Goal: Task Accomplishment & Management: Use online tool/utility

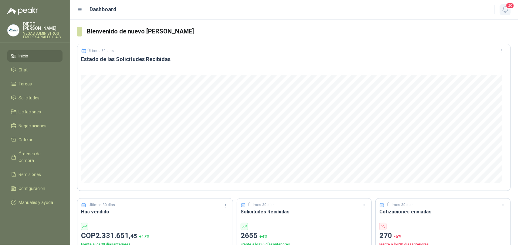
click at [507, 14] on button "20" at bounding box center [505, 9] width 11 height 11
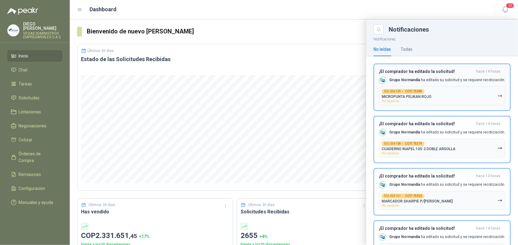
click at [489, 94] on button "SOL054109 → COT175380 MICROPUNTA PELIKAN ROJO Por recotizar" at bounding box center [442, 95] width 126 height 19
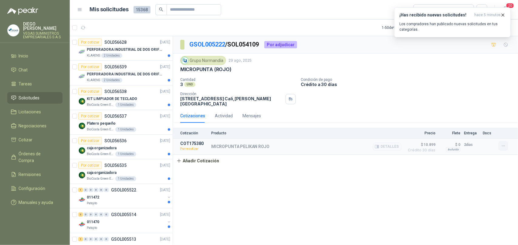
click at [506, 145] on icon "button" at bounding box center [503, 145] width 5 height 5
click at [487, 131] on button "Re-cotizar" at bounding box center [491, 133] width 49 height 10
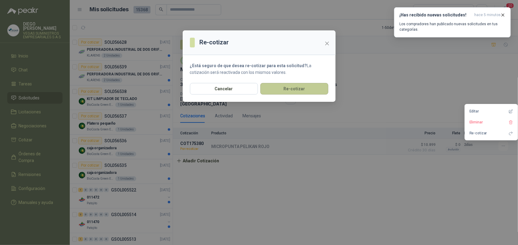
click at [290, 87] on button "Re-cotizar" at bounding box center [294, 89] width 68 height 12
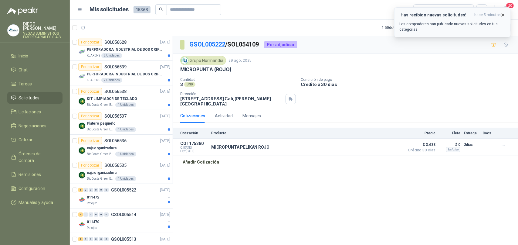
click at [504, 15] on icon "button" at bounding box center [503, 14] width 5 height 5
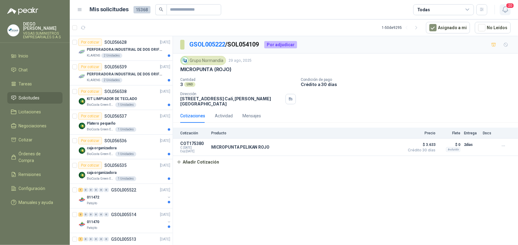
click at [504, 12] on icon "button" at bounding box center [506, 10] width 8 height 8
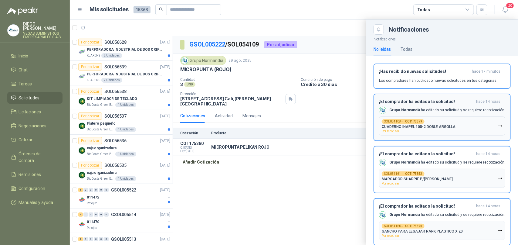
click at [437, 128] on p "CUADERNO INAPEL 105-2 DOBLE ARGOLLA" at bounding box center [419, 126] width 74 height 4
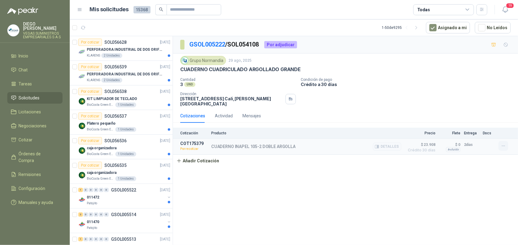
click at [502, 148] on icon "button" at bounding box center [503, 145] width 5 height 5
click at [480, 131] on button "Re-cotizar" at bounding box center [491, 133] width 49 height 10
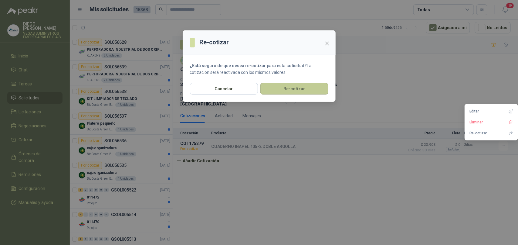
click at [291, 87] on button "Re-cotizar" at bounding box center [294, 89] width 68 height 12
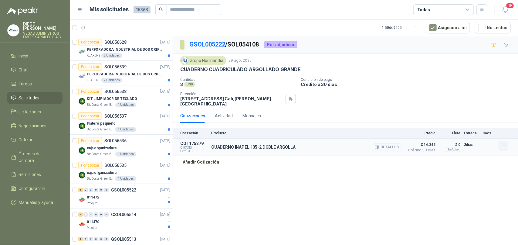
click at [502, 147] on icon "button" at bounding box center [503, 145] width 5 height 5
click at [509, 7] on span "19" at bounding box center [510, 6] width 8 height 6
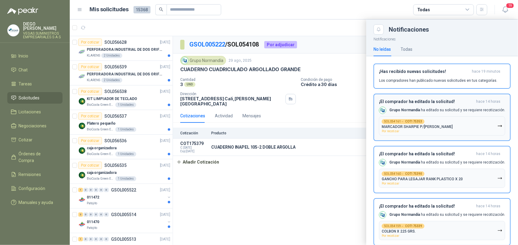
click at [434, 128] on p "MARCADOR SHARPIE P/[PERSON_NAME]" at bounding box center [417, 126] width 71 height 4
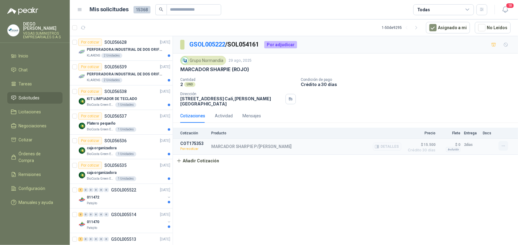
click at [502, 146] on icon "button" at bounding box center [503, 145] width 5 height 5
click at [483, 136] on button "Re-cotizar" at bounding box center [491, 133] width 49 height 10
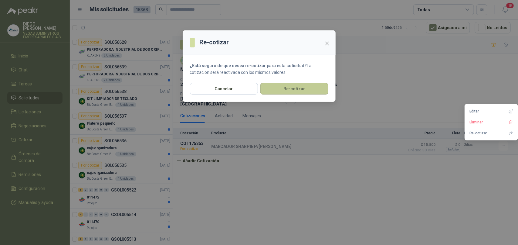
click at [293, 88] on button "Re-cotizar" at bounding box center [294, 89] width 68 height 12
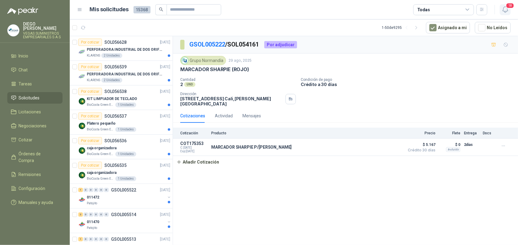
click at [507, 7] on span "18" at bounding box center [510, 6] width 8 height 6
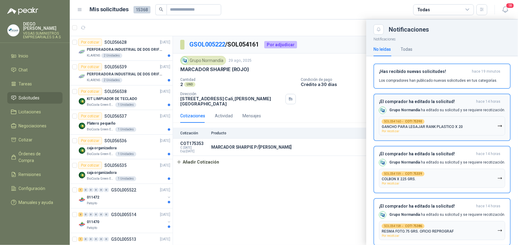
click at [442, 121] on div "SOL054160 → COT175390 GANCHO PARA LEGAJAR RANK PLASTICO X 20 Por recotizar" at bounding box center [422, 126] width 81 height 14
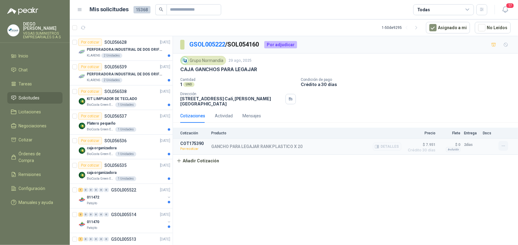
click at [503, 144] on icon "button" at bounding box center [503, 145] width 5 height 5
click at [489, 134] on button "Re-cotizar" at bounding box center [491, 133] width 49 height 10
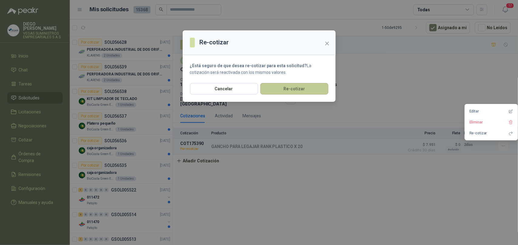
click at [300, 84] on button "Re-cotizar" at bounding box center [294, 89] width 68 height 12
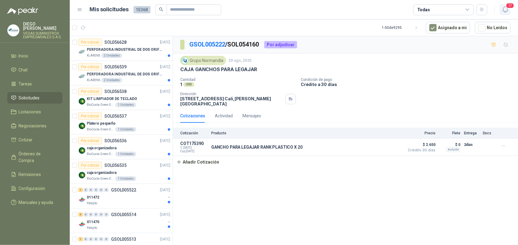
click at [503, 8] on icon "button" at bounding box center [506, 10] width 8 height 8
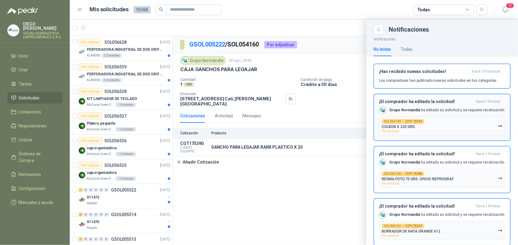
click at [444, 122] on button "SOL054159 → COT175339 COLBON X 225 GRS. Por recotizar" at bounding box center [442, 125] width 126 height 19
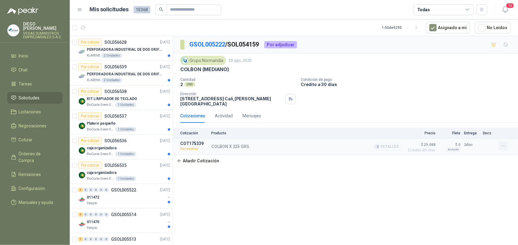
click at [503, 148] on icon "button" at bounding box center [503, 145] width 5 height 5
click at [492, 133] on button "Re-cotizar" at bounding box center [491, 133] width 49 height 10
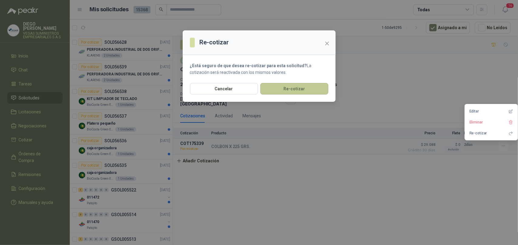
click at [308, 91] on button "Re-cotizar" at bounding box center [294, 89] width 68 height 12
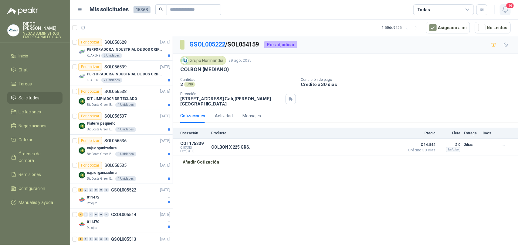
click at [505, 10] on icon "button" at bounding box center [506, 10] width 8 height 8
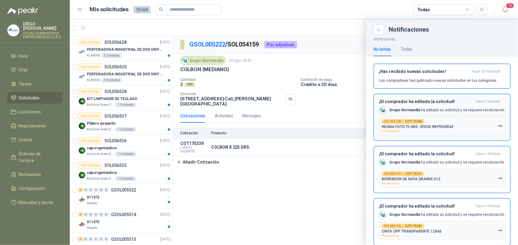
click at [465, 128] on button "SOL054158 → COT175386 RESMA FOTO.75 GRS. OFICIO REPROGRAF Por recotizar" at bounding box center [442, 125] width 126 height 19
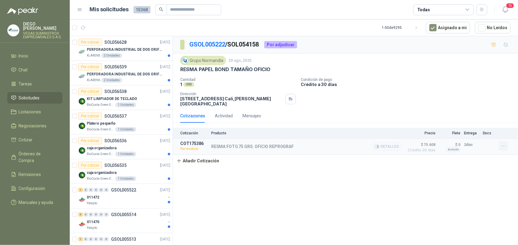
click at [506, 149] on button "button" at bounding box center [504, 146] width 10 height 10
click at [487, 136] on button "Re-cotizar" at bounding box center [491, 133] width 49 height 10
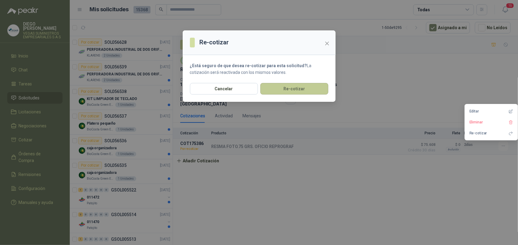
click at [297, 89] on button "Re-cotizar" at bounding box center [294, 89] width 68 height 12
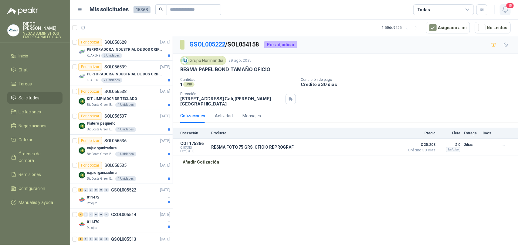
click at [502, 9] on icon "button" at bounding box center [506, 10] width 8 height 8
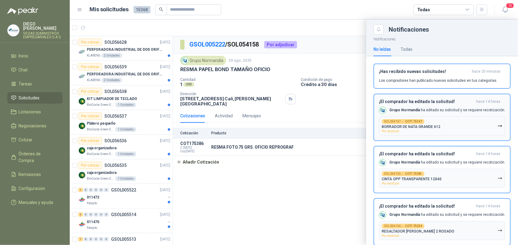
click at [459, 123] on button "SOL054157 → COT175347 BORRADOR DE NATA GRANDE 612 Por recotizar" at bounding box center [442, 125] width 126 height 19
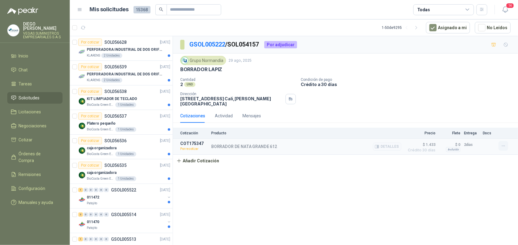
click at [502, 149] on button "button" at bounding box center [504, 146] width 10 height 10
click at [483, 132] on button "Re-cotizar" at bounding box center [491, 133] width 49 height 10
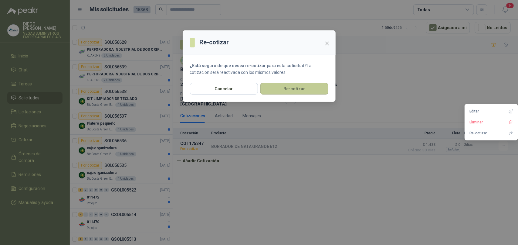
click at [320, 84] on button "Re-cotizar" at bounding box center [294, 89] width 68 height 12
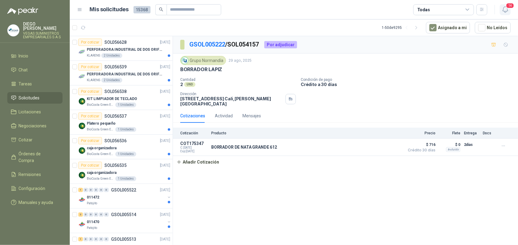
click at [506, 7] on icon "button" at bounding box center [505, 10] width 5 height 6
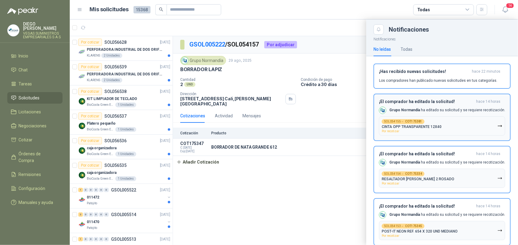
click at [458, 110] on p "Grupo [PERSON_NAME] ha editado su solicitud y se requiere recotización." at bounding box center [447, 109] width 116 height 5
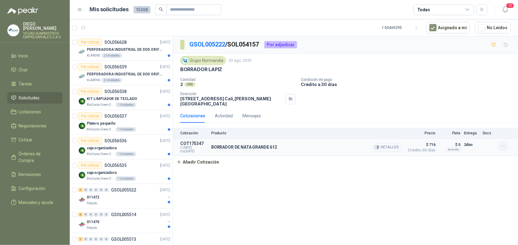
click at [504, 144] on icon "button" at bounding box center [503, 145] width 5 height 5
click at [506, 8] on icon "button" at bounding box center [506, 10] width 8 height 8
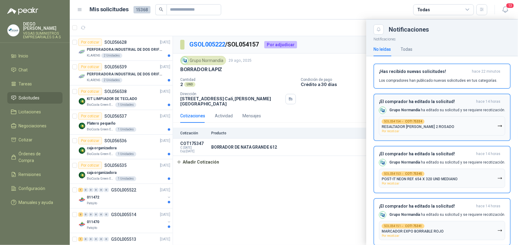
click at [447, 123] on div "SOL054154 → COT175334 RESALTADOR [PERSON_NAME] 2 ROSADO Por recotizar" at bounding box center [418, 126] width 73 height 14
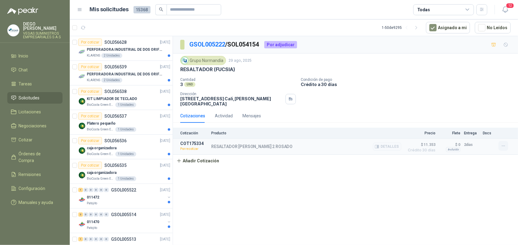
click at [504, 147] on icon "button" at bounding box center [503, 145] width 5 height 5
click at [484, 136] on button "Re-cotizar" at bounding box center [491, 133] width 49 height 10
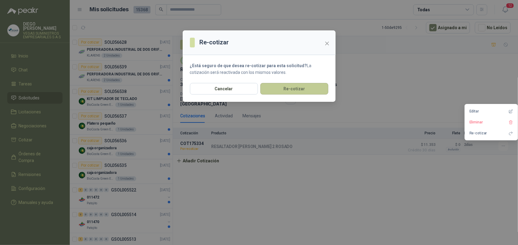
click at [319, 93] on button "Re-cotizar" at bounding box center [294, 89] width 68 height 12
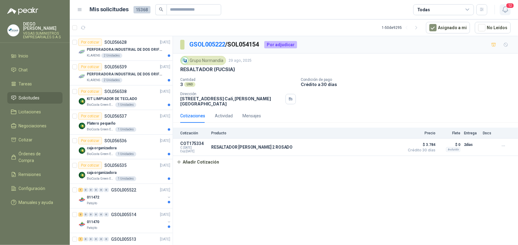
click at [503, 10] on icon "button" at bounding box center [505, 10] width 5 height 6
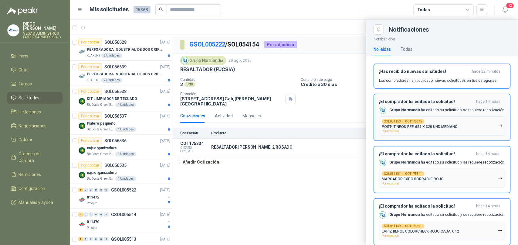
click at [460, 121] on button "SOL054153 → COT175345 POST-IT NEON REF. 654 X 320 UND MEDIANO Por recotizar" at bounding box center [442, 125] width 126 height 19
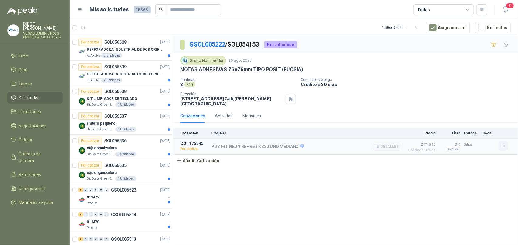
click at [502, 146] on icon "button" at bounding box center [503, 145] width 5 height 5
click at [487, 134] on button "Re-cotizar" at bounding box center [491, 133] width 49 height 10
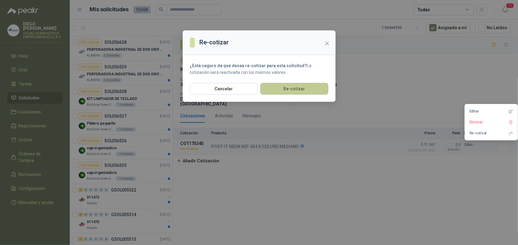
click at [314, 87] on button "Re-cotizar" at bounding box center [294, 89] width 68 height 12
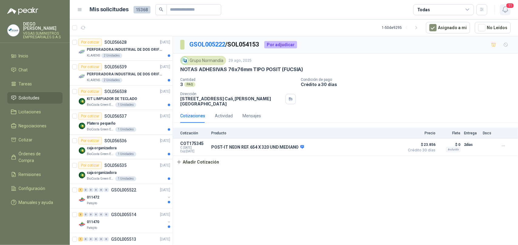
click at [503, 11] on icon "button" at bounding box center [505, 10] width 5 height 6
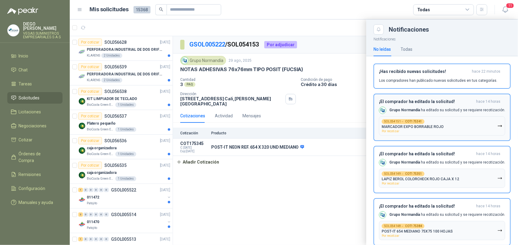
click at [470, 123] on button "SOL054151 → COT175341 MARCADOR EXPO BORRABLE ROJO Por recotizar" at bounding box center [442, 125] width 126 height 19
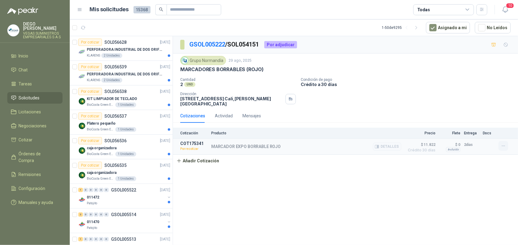
click at [503, 144] on icon "button" at bounding box center [503, 145] width 5 height 5
click at [487, 133] on button "Re-cotizar" at bounding box center [491, 133] width 49 height 10
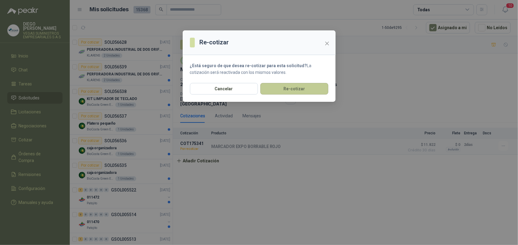
click at [312, 92] on button "Re-cotizar" at bounding box center [294, 89] width 68 height 12
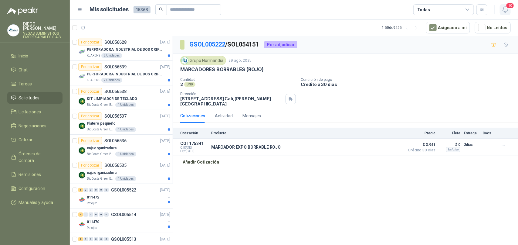
click at [507, 12] on icon "button" at bounding box center [506, 10] width 8 height 8
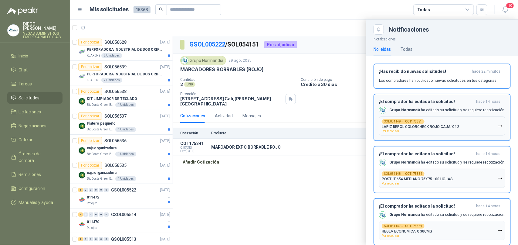
click at [470, 122] on button "SOL054149 → COT175351 LAPIZ BEROL COLORCHECK ROJO CAJA X 12 Por recotizar" at bounding box center [442, 125] width 126 height 19
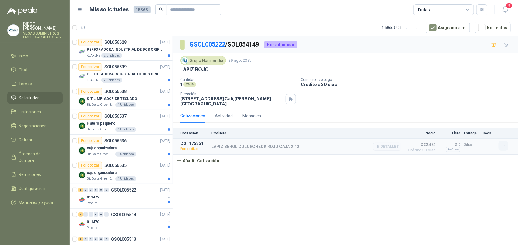
click at [504, 144] on icon "button" at bounding box center [503, 145] width 5 height 5
click at [498, 133] on button "Re-cotizar" at bounding box center [491, 133] width 49 height 10
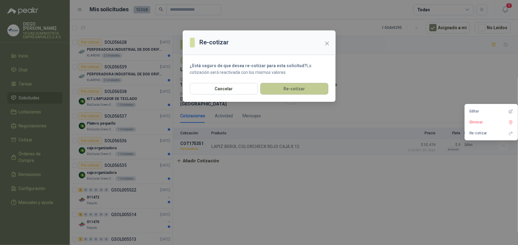
click at [310, 87] on button "Re-cotizar" at bounding box center [294, 89] width 68 height 12
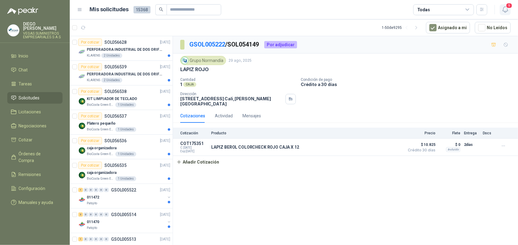
click at [504, 12] on icon "button" at bounding box center [506, 10] width 8 height 8
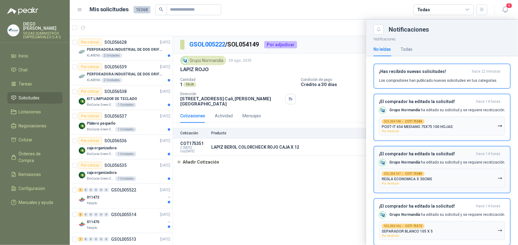
drag, startPoint x: 456, startPoint y: 120, endPoint x: 450, endPoint y: 122, distance: 7.0
click at [452, 121] on button "SOL054148 → COT175384 POST-IT 654 MEDIANO 75X75 100 HOJAS Por recotizar" at bounding box center [442, 125] width 126 height 19
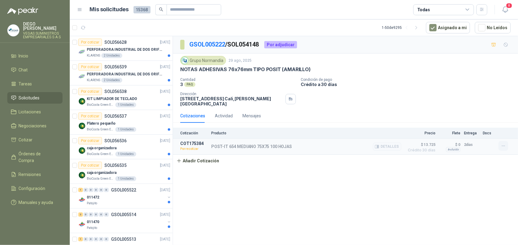
click at [505, 147] on icon "button" at bounding box center [503, 145] width 5 height 5
click at [483, 134] on button "Re-cotizar" at bounding box center [491, 133] width 49 height 10
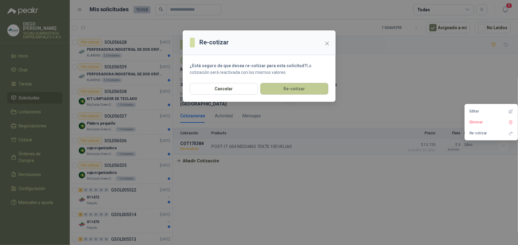
click at [319, 87] on button "Re-cotizar" at bounding box center [294, 89] width 68 height 12
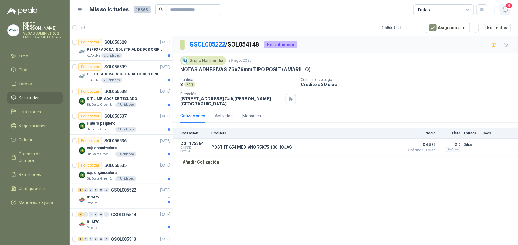
click at [508, 11] on icon "button" at bounding box center [505, 10] width 5 height 6
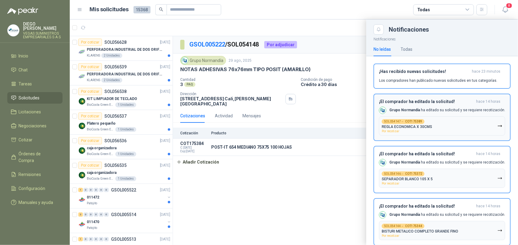
click at [440, 128] on button "SOL054147 → COT175389 REGLA ECONOMICA X 30CMS Por recotizar" at bounding box center [442, 125] width 126 height 19
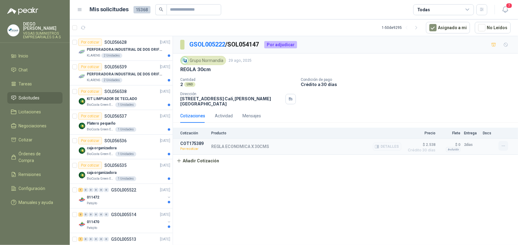
click at [506, 146] on button "button" at bounding box center [504, 146] width 10 height 10
click at [496, 132] on button "Re-cotizar" at bounding box center [491, 133] width 49 height 10
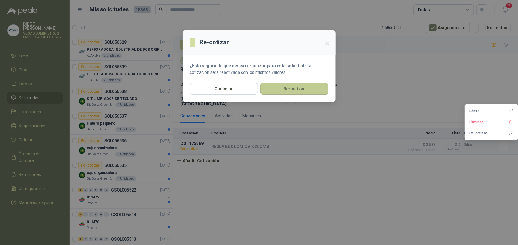
click at [300, 88] on button "Re-cotizar" at bounding box center [294, 89] width 68 height 12
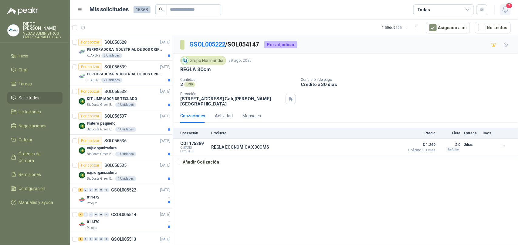
click at [507, 8] on span "7" at bounding box center [509, 6] width 7 height 6
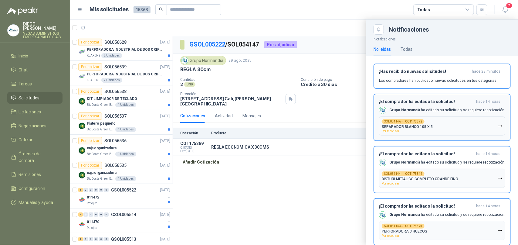
click at [451, 119] on button "SOL054146 → COT175372 SEPARADOR BLANCO 105 X 5 Por recotizar" at bounding box center [442, 125] width 126 height 19
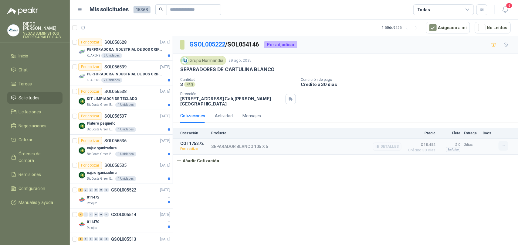
click at [501, 149] on button "button" at bounding box center [504, 146] width 10 height 10
click at [477, 134] on button "Re-cotizar" at bounding box center [491, 133] width 49 height 10
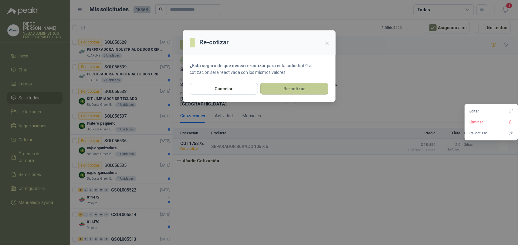
click at [297, 90] on button "Re-cotizar" at bounding box center [294, 89] width 68 height 12
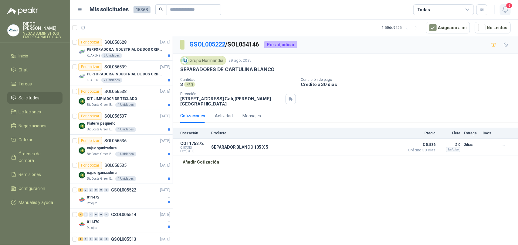
click at [505, 12] on icon "button" at bounding box center [505, 10] width 5 height 6
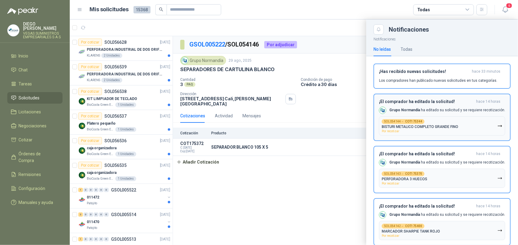
click at [440, 110] on p "Grupo [PERSON_NAME] ha editado su solicitud y se requiere recotización." at bounding box center [447, 109] width 116 height 5
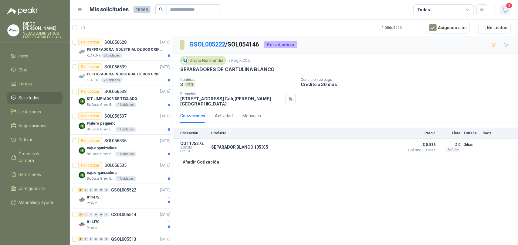
click at [504, 11] on icon "button" at bounding box center [506, 10] width 8 height 8
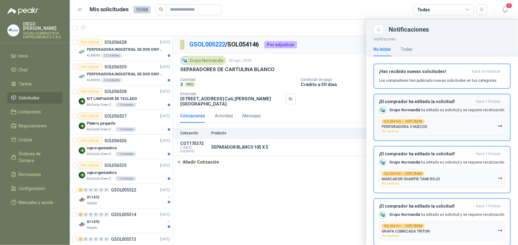
click at [470, 118] on button "SOL054143 → COT175370 PERFORADORA 3 HUECOS Por recotizar" at bounding box center [442, 125] width 126 height 19
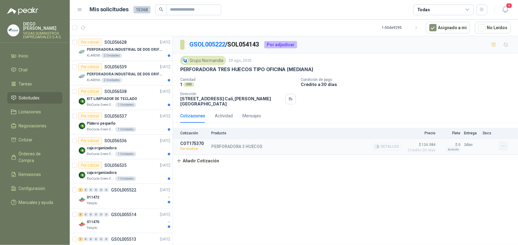
click at [506, 145] on button "button" at bounding box center [504, 146] width 10 height 10
click at [487, 132] on button "Re-cotizar" at bounding box center [491, 133] width 49 height 10
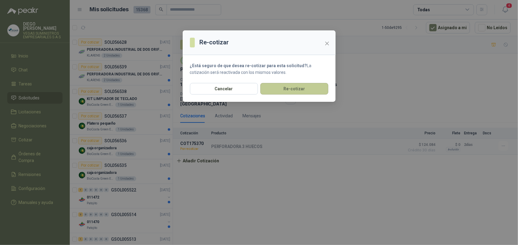
click at [314, 87] on button "Re-cotizar" at bounding box center [294, 89] width 68 height 12
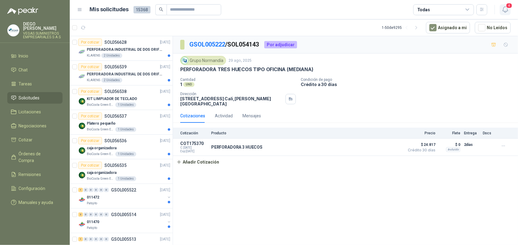
click at [502, 12] on icon "button" at bounding box center [506, 10] width 8 height 8
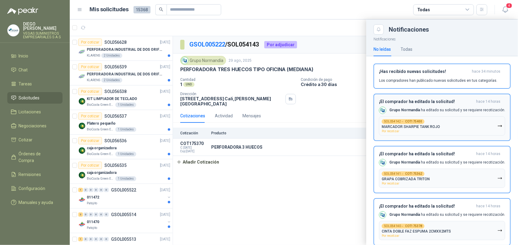
click at [467, 125] on button "SOL054142 → COT175400 MARCADOR SHARPIE TANK ROJO Por recotizar" at bounding box center [442, 125] width 126 height 19
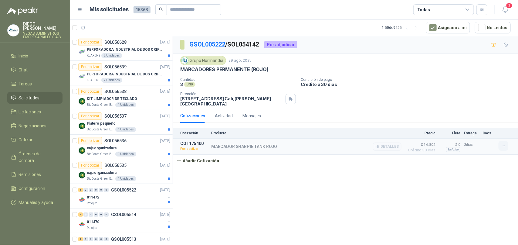
click at [501, 146] on icon "button" at bounding box center [503, 145] width 5 height 5
click at [480, 136] on button "Re-cotizar" at bounding box center [491, 133] width 49 height 10
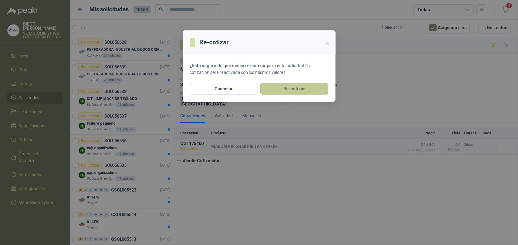
click at [309, 89] on button "Re-cotizar" at bounding box center [294, 89] width 68 height 12
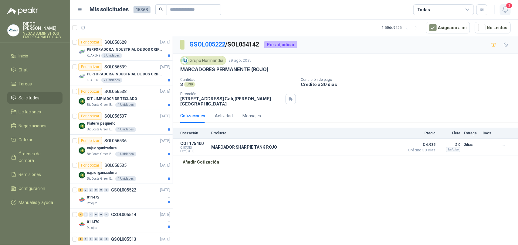
click at [508, 7] on span "3" at bounding box center [509, 6] width 7 height 6
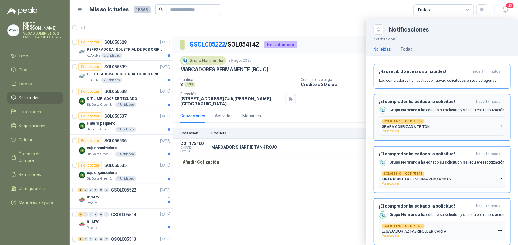
click at [454, 122] on button "SOL054141 → COT175362 GRAPA COBRIZADA TRITON Por recotizar" at bounding box center [442, 125] width 126 height 19
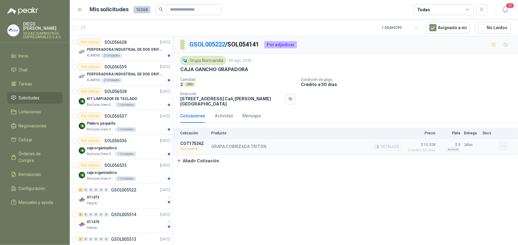
click at [502, 146] on icon "button" at bounding box center [503, 145] width 5 height 5
click at [485, 137] on button "Re-cotizar" at bounding box center [491, 133] width 49 height 10
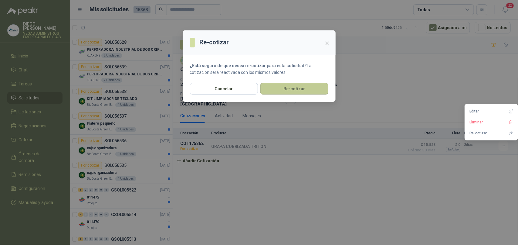
click at [276, 87] on button "Re-cotizar" at bounding box center [294, 89] width 68 height 12
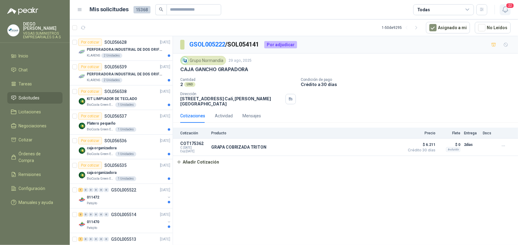
click at [506, 11] on icon "button" at bounding box center [505, 10] width 5 height 6
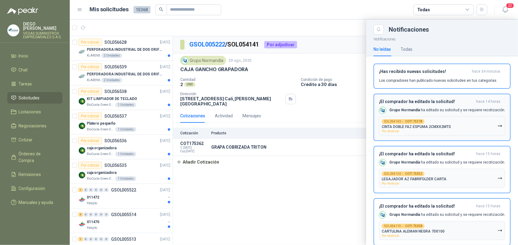
click at [479, 123] on button "SOL054140 → COT175378 CINTA DOBLE FAZ ESPUMA 2CMXX2MTS Por recotizar" at bounding box center [442, 125] width 126 height 19
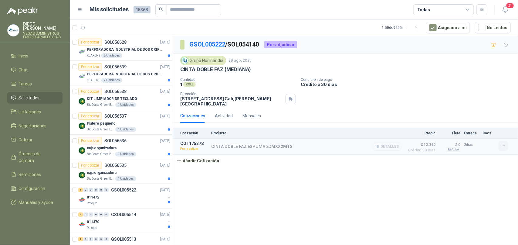
click at [505, 151] on button "button" at bounding box center [504, 146] width 10 height 10
click at [486, 134] on button "Re-cotizar" at bounding box center [491, 133] width 49 height 10
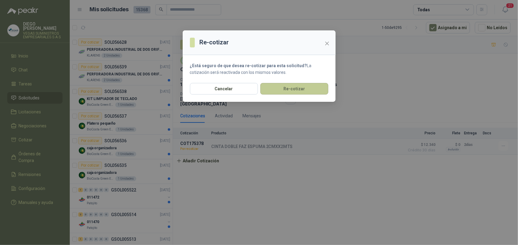
click at [274, 88] on button "Re-cotizar" at bounding box center [294, 89] width 68 height 12
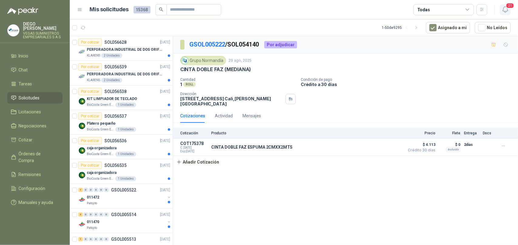
click at [509, 11] on button "21" at bounding box center [505, 9] width 11 height 11
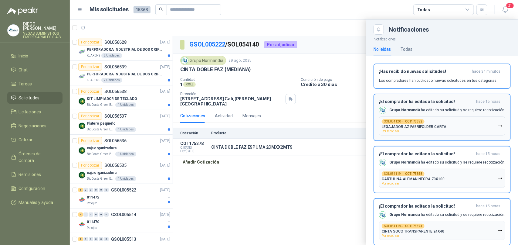
click at [482, 127] on button "SOL054120 → COT175352 LEGAJADOR AZ FABRIFOLDER CARTA Por recotizar" at bounding box center [442, 125] width 126 height 19
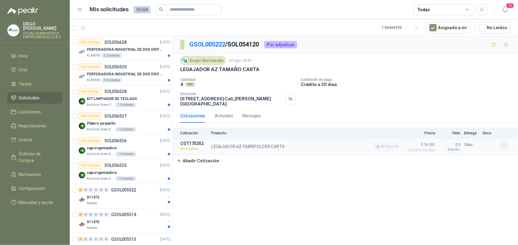
click at [500, 149] on button "button" at bounding box center [504, 146] width 10 height 10
click at [490, 134] on button "Re-cotizar" at bounding box center [491, 133] width 49 height 10
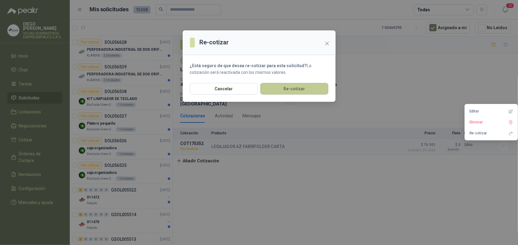
click at [321, 91] on button "Re-cotizar" at bounding box center [294, 89] width 68 height 12
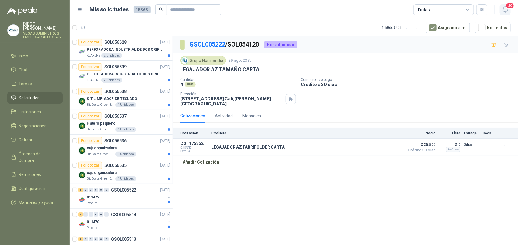
click at [507, 10] on icon "button" at bounding box center [505, 10] width 5 height 6
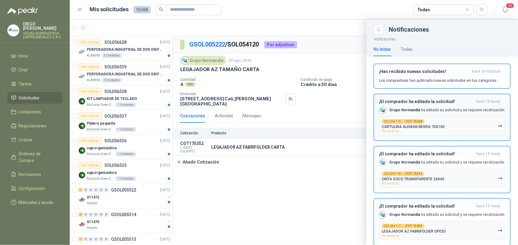
click at [469, 130] on button "SOL054119 → COT175358 CARTULINA ALEMAN NEGRA 70X100 Por recotizar" at bounding box center [442, 125] width 126 height 19
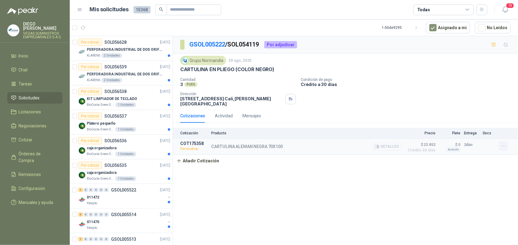
click at [503, 148] on icon "button" at bounding box center [503, 145] width 5 height 5
click at [489, 136] on button "Re-cotizar" at bounding box center [491, 133] width 49 height 10
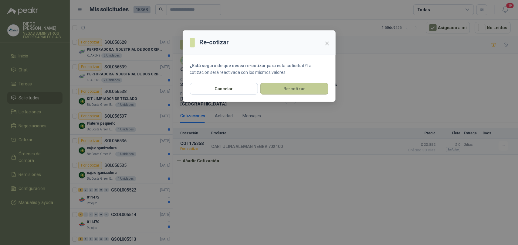
click at [309, 89] on button "Re-cotizar" at bounding box center [294, 89] width 68 height 12
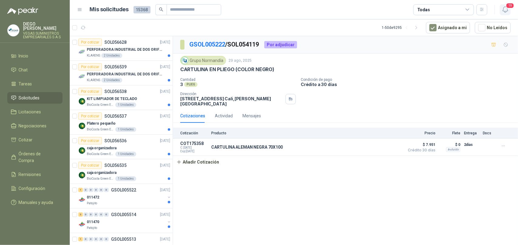
click at [507, 15] on button "19" at bounding box center [505, 9] width 11 height 11
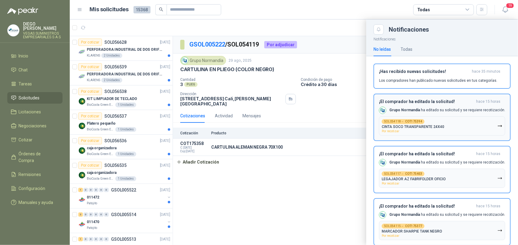
click at [489, 127] on button "SOL054118 → COT175394 CINTA SOCO TRANSPARENTE 24X40 Por recotizar" at bounding box center [442, 125] width 126 height 19
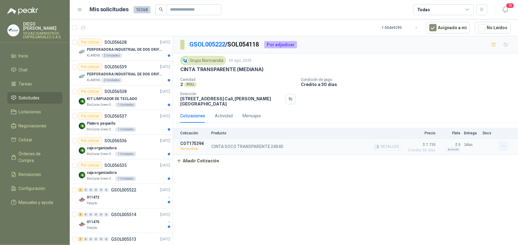
click at [503, 151] on button "button" at bounding box center [504, 146] width 10 height 10
click at [471, 130] on button "Re-cotizar" at bounding box center [491, 133] width 49 height 10
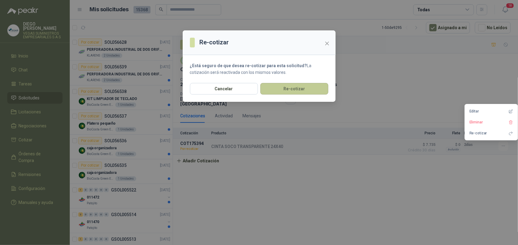
click at [314, 87] on button "Re-cotizar" at bounding box center [294, 89] width 68 height 12
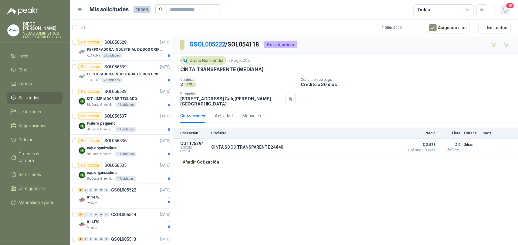
click at [504, 11] on icon "button" at bounding box center [505, 10] width 5 height 6
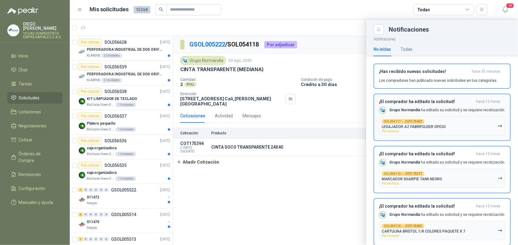
click at [493, 124] on button "SOL054117 → COT175403 LEGAJADOR AZ FABRIFOLDER OFICIO Por recotizar" at bounding box center [442, 125] width 126 height 19
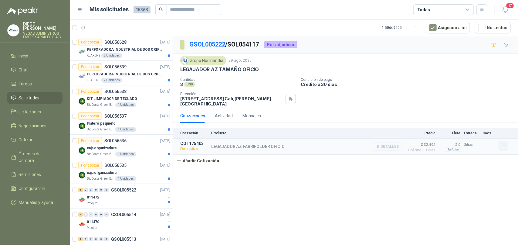
click at [502, 148] on icon "button" at bounding box center [503, 145] width 5 height 5
click at [483, 135] on button "Re-cotizar" at bounding box center [491, 133] width 49 height 10
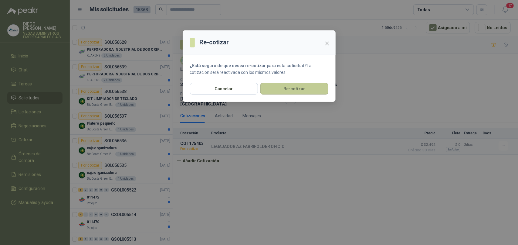
click at [305, 90] on button "Re-cotizar" at bounding box center [294, 89] width 68 height 12
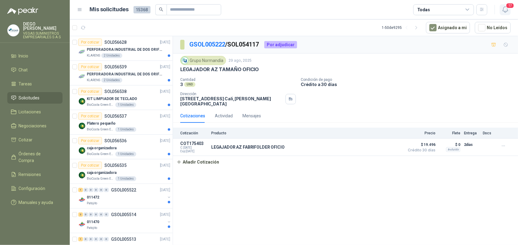
click at [508, 12] on icon "button" at bounding box center [506, 10] width 8 height 8
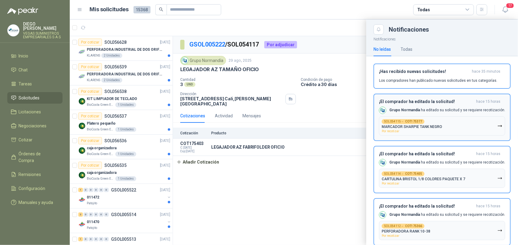
click at [493, 125] on button "SOL054115 → COT175377 MARCADOR SHARPIE TANK NEGRO Por recotizar" at bounding box center [442, 125] width 126 height 19
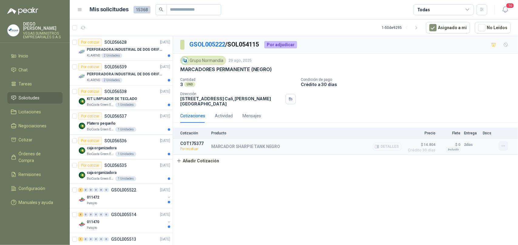
click at [505, 144] on icon "button" at bounding box center [503, 145] width 5 height 5
click at [489, 133] on button "Re-cotizar" at bounding box center [491, 133] width 49 height 10
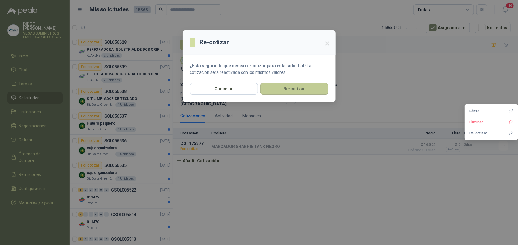
click at [303, 84] on button "Re-cotizar" at bounding box center [294, 89] width 68 height 12
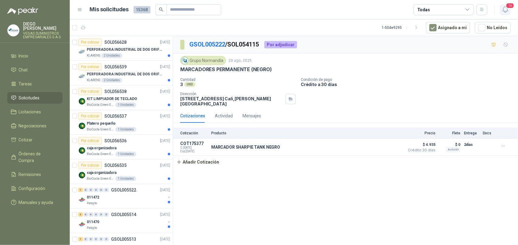
click at [501, 14] on button "16" at bounding box center [505, 9] width 11 height 11
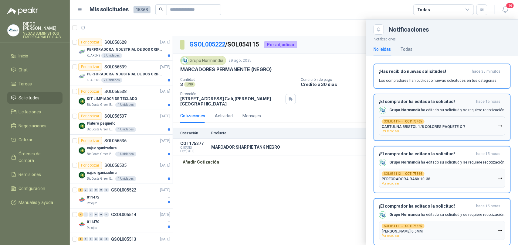
click at [475, 125] on button "SOL054114 → COT175405 CARTULINA BRISTOL 1/8 COLORES PAQUETE X 7 Por recotizar" at bounding box center [442, 125] width 126 height 19
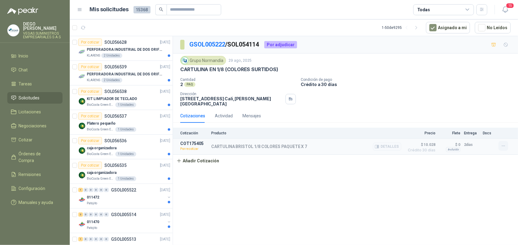
click at [503, 150] on button "button" at bounding box center [504, 146] width 10 height 10
click at [466, 133] on div "Editar Eliminar Re-cotizar" at bounding box center [491, 122] width 53 height 36
click at [476, 133] on button "Re-cotizar" at bounding box center [491, 133] width 49 height 10
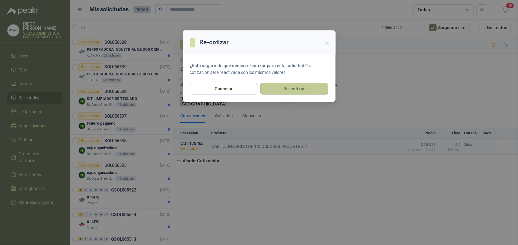
click at [322, 90] on button "Re-cotizar" at bounding box center [294, 89] width 68 height 12
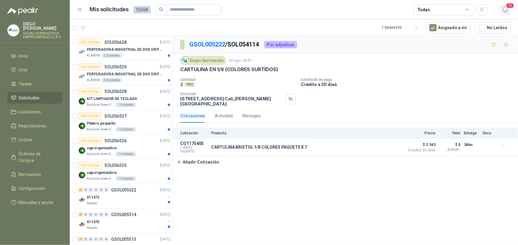
click at [507, 9] on icon "button" at bounding box center [506, 10] width 8 height 8
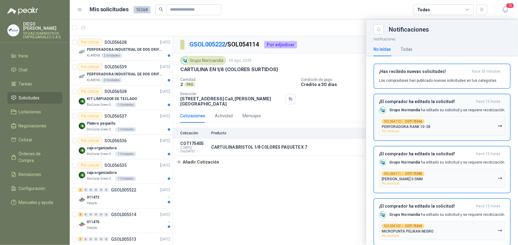
click at [490, 128] on button "SOL054112 → COT175366 PERFORADORA RANK 10-38 Por recotizar" at bounding box center [442, 125] width 126 height 19
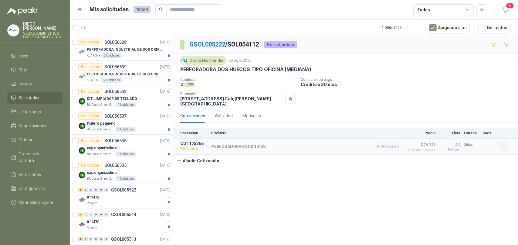
click at [504, 150] on button "button" at bounding box center [504, 146] width 10 height 10
click at [477, 134] on button "Re-cotizar" at bounding box center [491, 133] width 49 height 10
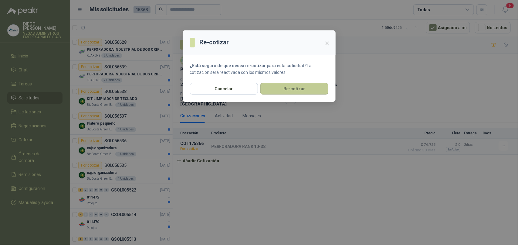
click at [311, 90] on button "Re-cotizar" at bounding box center [294, 89] width 68 height 12
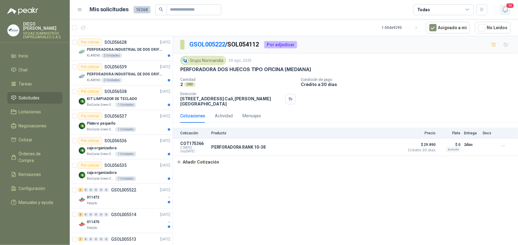
click at [507, 12] on icon "button" at bounding box center [506, 10] width 8 height 8
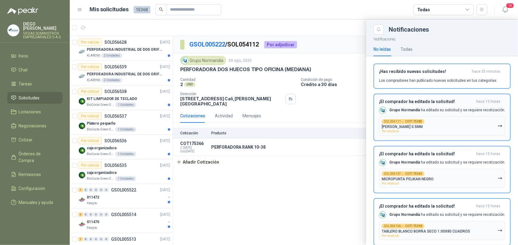
click at [476, 127] on button "SOL054111 → COT175385 [PERSON_NAME] 0.5MM Por recotizar" at bounding box center [442, 125] width 126 height 19
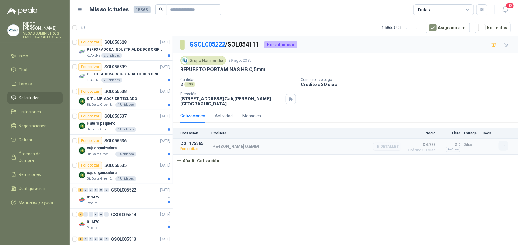
click at [499, 149] on button "button" at bounding box center [504, 146] width 10 height 10
click at [470, 137] on button "Re-cotizar" at bounding box center [491, 133] width 49 height 10
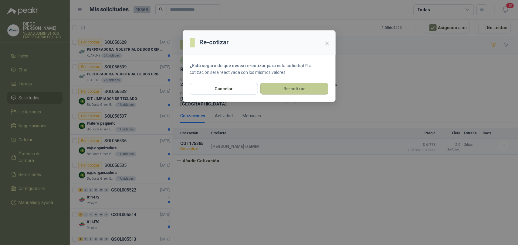
click at [314, 92] on button "Re-cotizar" at bounding box center [294, 89] width 68 height 12
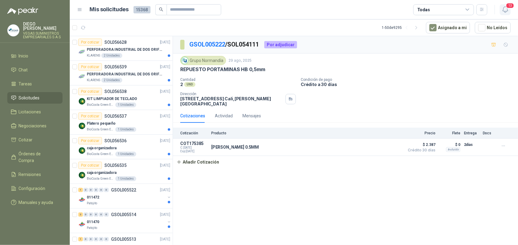
click at [506, 9] on icon "button" at bounding box center [506, 10] width 8 height 8
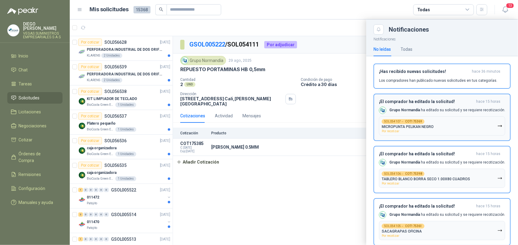
click at [489, 125] on button "SOL054107 → COT175369 MICROPUNTA PELIKAN NEGRO Por recotizar" at bounding box center [442, 125] width 126 height 19
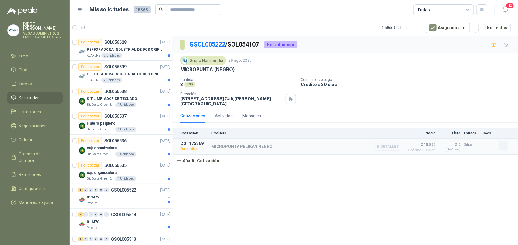
click at [503, 148] on icon "button" at bounding box center [503, 145] width 5 height 5
click at [467, 134] on button "Re-cotizar" at bounding box center [491, 133] width 49 height 10
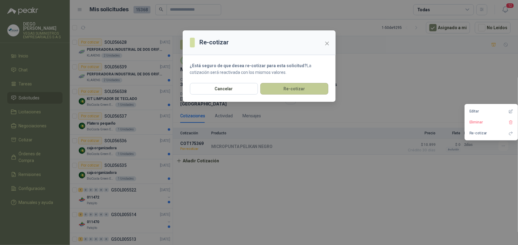
click at [289, 92] on button "Re-cotizar" at bounding box center [294, 89] width 68 height 12
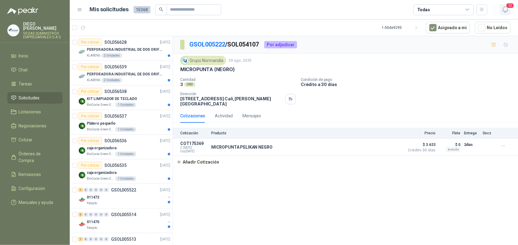
click at [509, 13] on button "12" at bounding box center [505, 9] width 11 height 11
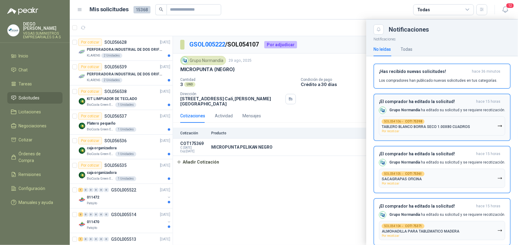
click at [489, 123] on button "SOL054106 → COT175398 TABLERO BLANCO BORRA SECO 1.00X80 CUADROS Por recotizar" at bounding box center [442, 125] width 126 height 19
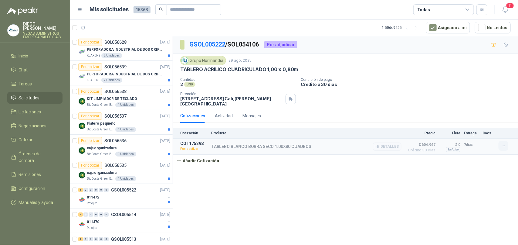
click at [503, 142] on button "button" at bounding box center [504, 146] width 10 height 10
click at [484, 131] on button "Re-cotizar" at bounding box center [491, 133] width 49 height 10
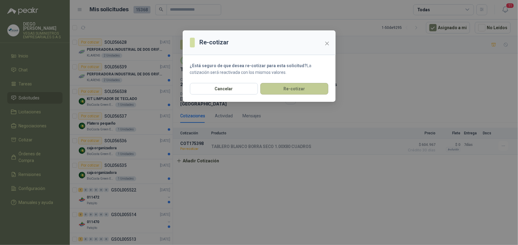
click at [306, 89] on button "Re-cotizar" at bounding box center [294, 89] width 68 height 12
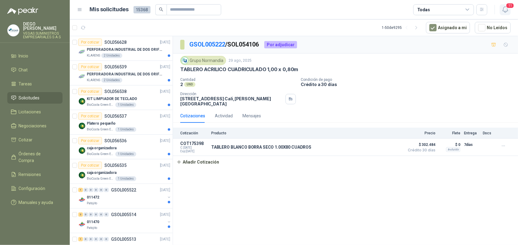
click at [506, 12] on icon "button" at bounding box center [506, 10] width 8 height 8
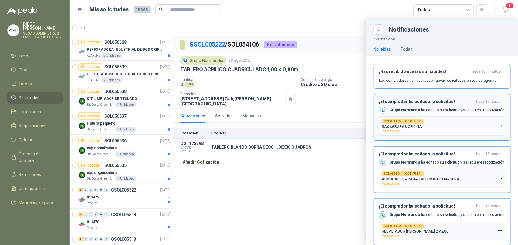
click at [484, 130] on button "SOL054105 → COT175361 SACAGRAPAS OFICINA Por recotizar" at bounding box center [442, 125] width 126 height 19
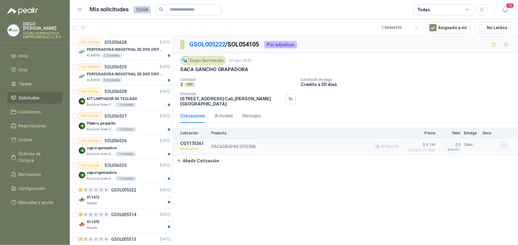
click at [507, 150] on button "button" at bounding box center [504, 146] width 10 height 10
click at [488, 136] on button "Re-cotizar" at bounding box center [491, 133] width 49 height 10
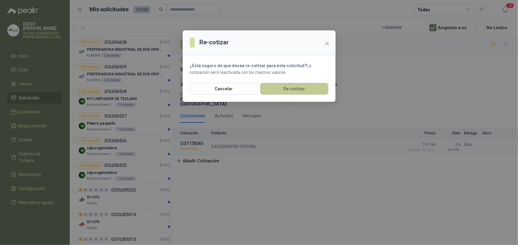
click at [309, 94] on button "Re-cotizar" at bounding box center [294, 89] width 68 height 12
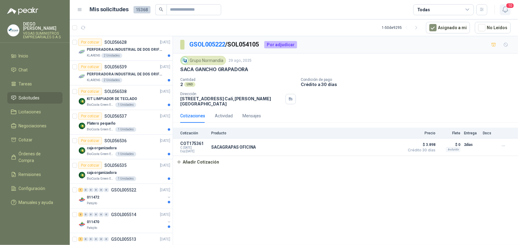
click at [504, 8] on icon "button" at bounding box center [506, 10] width 8 height 8
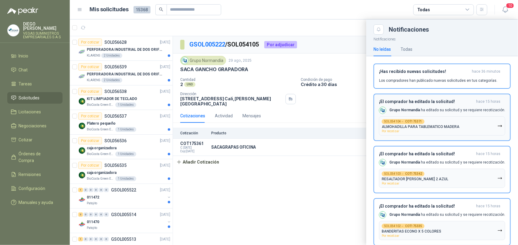
click at [474, 123] on button "SOL054104 → COT175371 ALMOHADILLA PARA TABLEMATICO MADERA Por recotizar" at bounding box center [442, 125] width 126 height 19
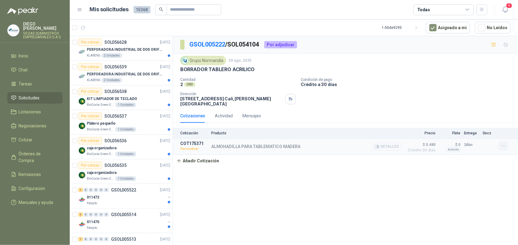
click at [502, 145] on icon "button" at bounding box center [503, 145] width 5 height 5
click at [486, 134] on button "Re-cotizar" at bounding box center [491, 133] width 49 height 10
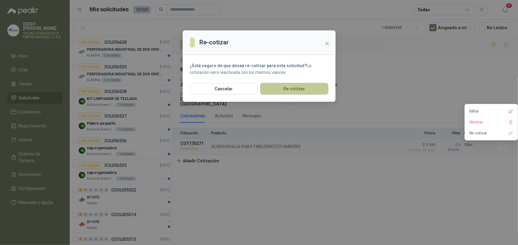
click at [312, 90] on button "Re-cotizar" at bounding box center [294, 89] width 68 height 12
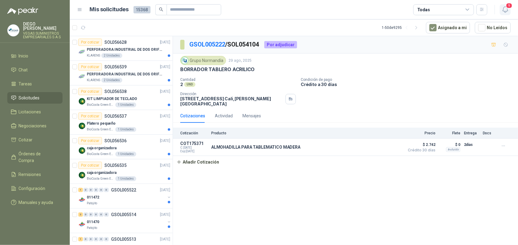
click at [508, 9] on icon "button" at bounding box center [506, 10] width 8 height 8
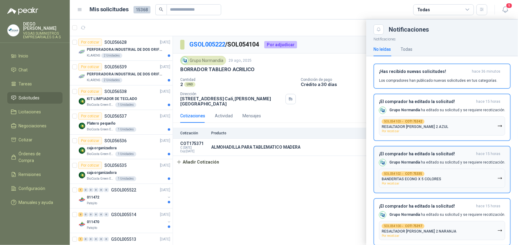
click at [488, 128] on button "SOL054103 → COT175342 RESALTADOR [PERSON_NAME] 2 AZUL Por recotizar" at bounding box center [442, 125] width 126 height 19
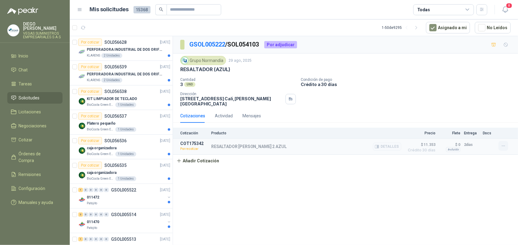
click at [504, 146] on icon "button" at bounding box center [503, 146] width 3 height 0
click at [483, 135] on button "Re-cotizar" at bounding box center [491, 133] width 49 height 10
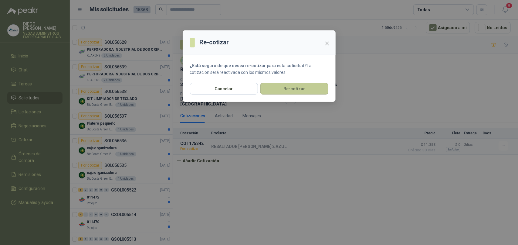
click at [271, 90] on button "Re-cotizar" at bounding box center [294, 89] width 68 height 12
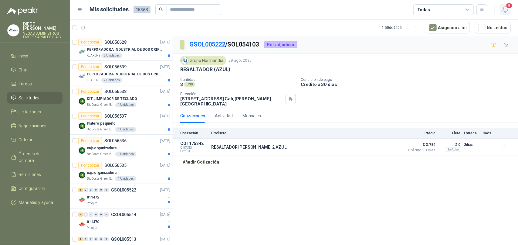
click at [507, 13] on icon "button" at bounding box center [506, 10] width 8 height 8
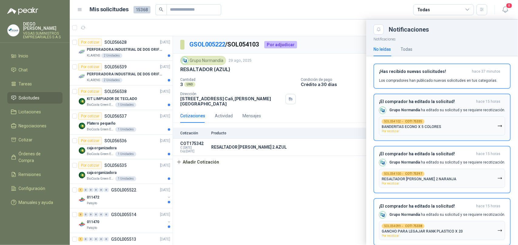
click at [470, 124] on button "SOL054102 → COT175335 BANDERITAS ECONO X 5 COLORES Por recotizar" at bounding box center [442, 125] width 126 height 19
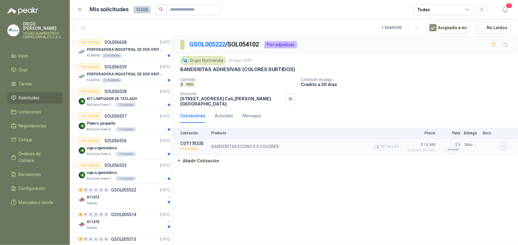
click at [507, 146] on button "button" at bounding box center [504, 146] width 10 height 10
click at [492, 129] on button "Re-cotizar" at bounding box center [491, 133] width 49 height 10
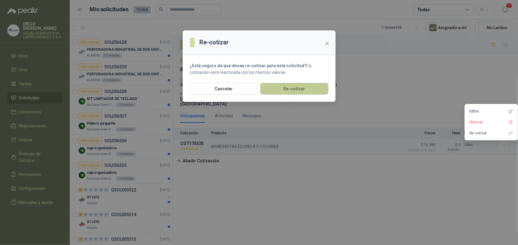
click at [304, 90] on button "Re-cotizar" at bounding box center [294, 89] width 68 height 12
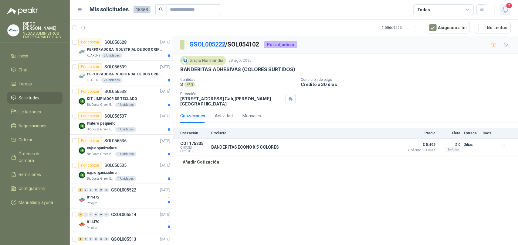
click at [504, 7] on icon "button" at bounding box center [506, 10] width 8 height 8
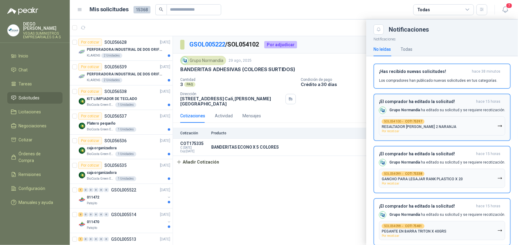
click at [471, 121] on button "SOL054100 → COT175397 RESALTADOR [PERSON_NAME] 2 NARANJA Por recotizar" at bounding box center [442, 125] width 126 height 19
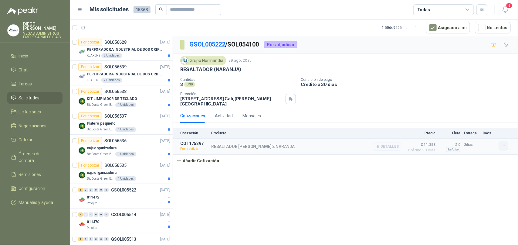
click at [501, 148] on icon "button" at bounding box center [503, 145] width 5 height 5
click at [477, 134] on button "Re-cotizar" at bounding box center [491, 133] width 49 height 10
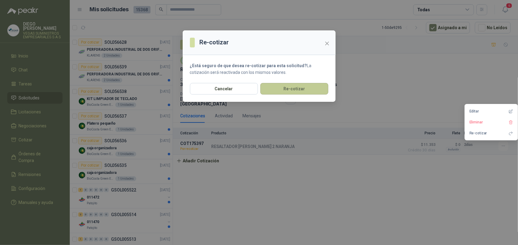
click at [286, 83] on button "Re-cotizar" at bounding box center [294, 89] width 68 height 12
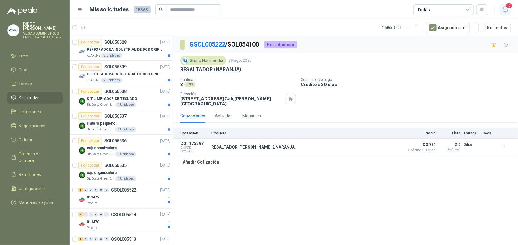
click at [506, 12] on icon "button" at bounding box center [505, 10] width 5 height 6
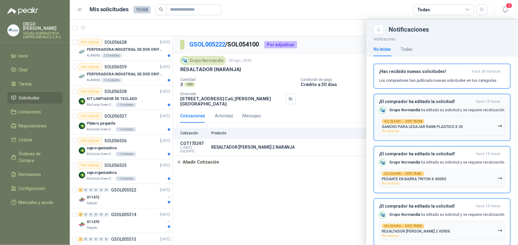
click at [469, 122] on button "SOL054099 → COT175338 GANCHO PARA LEGAJAR RANK PLASTICO X 20 Por recotizar" at bounding box center [442, 125] width 126 height 19
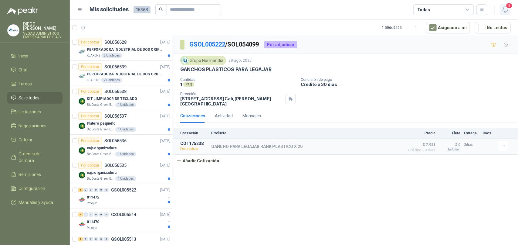
click at [507, 10] on icon "button" at bounding box center [506, 10] width 8 height 8
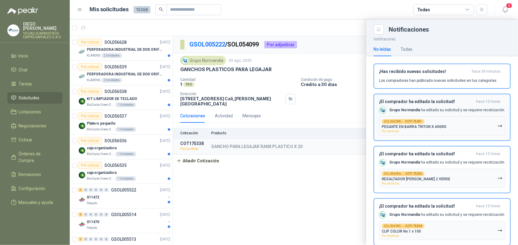
click at [462, 124] on button "SOL054098 → COT175401 PEGANTE EN BARRA TRITON X 40GRS Por recotizar" at bounding box center [442, 125] width 126 height 19
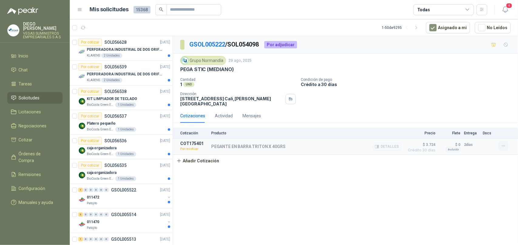
click at [505, 146] on icon "button" at bounding box center [503, 145] width 5 height 5
click at [491, 134] on button "Re-cotizar" at bounding box center [491, 133] width 49 height 10
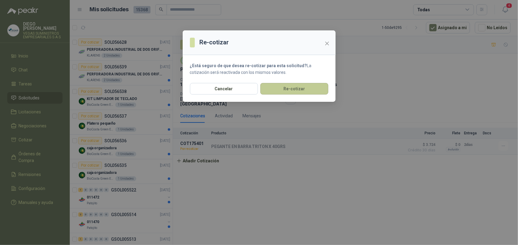
click at [301, 90] on button "Re-cotizar" at bounding box center [294, 89] width 68 height 12
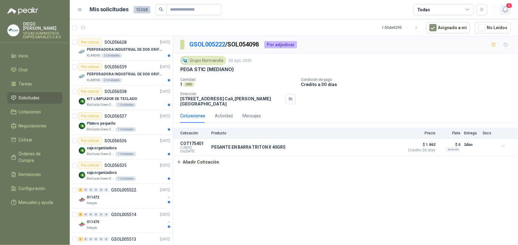
click at [505, 8] on icon "button" at bounding box center [506, 10] width 8 height 8
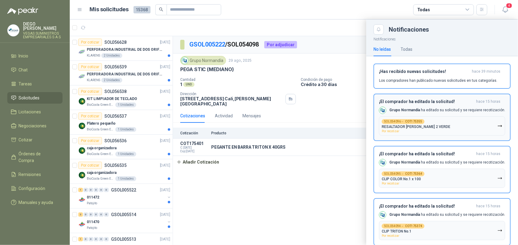
click at [484, 125] on button "SOL054096 → COT175355 RESALTADOR [PERSON_NAME] 2 VERDE Por recotizar" at bounding box center [442, 125] width 126 height 19
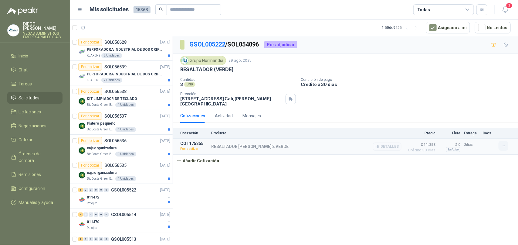
click at [502, 148] on icon "button" at bounding box center [503, 145] width 5 height 5
click at [478, 135] on button "Re-cotizar" at bounding box center [491, 133] width 49 height 10
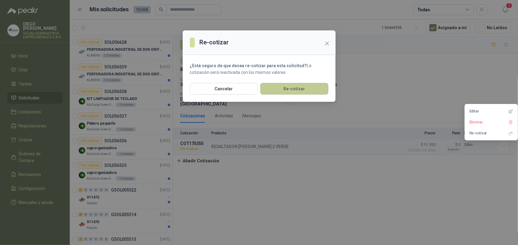
click at [298, 91] on button "Re-cotizar" at bounding box center [294, 89] width 68 height 12
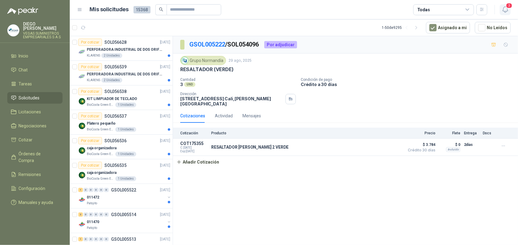
click at [503, 10] on icon "button" at bounding box center [506, 10] width 8 height 8
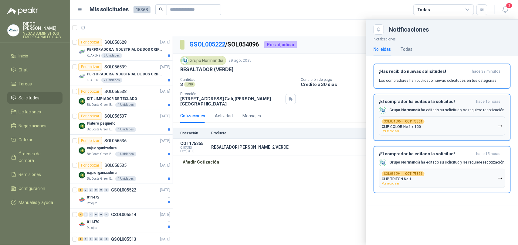
click at [463, 119] on button "SOL054095 → COT175364 CLIP COLOR No.1 x 100 Por recotizar" at bounding box center [442, 125] width 126 height 19
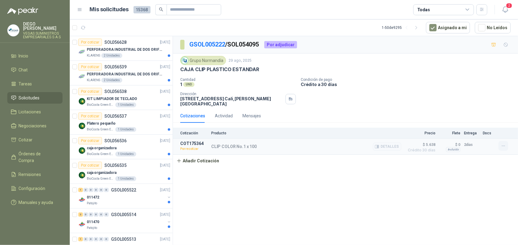
click at [502, 146] on icon "button" at bounding box center [503, 145] width 5 height 5
click at [486, 135] on button "Re-cotizar" at bounding box center [491, 133] width 49 height 10
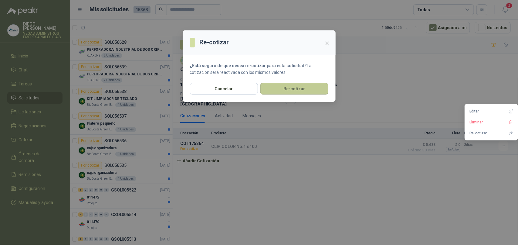
click at [327, 88] on button "Re-cotizar" at bounding box center [294, 89] width 68 height 12
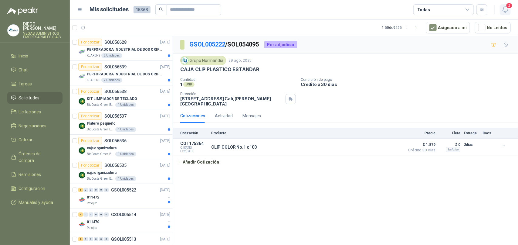
click at [506, 11] on icon "button" at bounding box center [506, 10] width 8 height 8
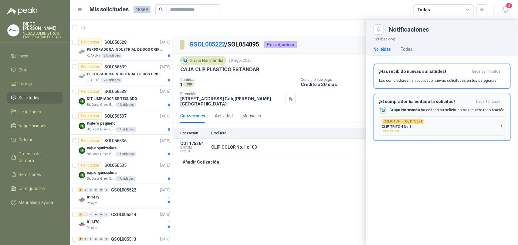
click at [477, 124] on button "SOL054094 → COT175374 CLIP TRITON No.1 Por recotizar" at bounding box center [442, 125] width 126 height 19
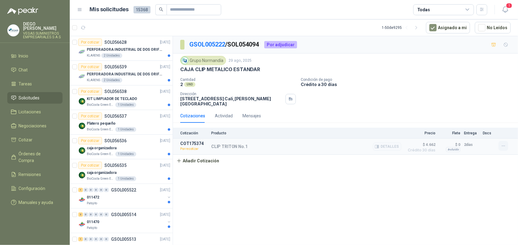
click at [505, 142] on button "button" at bounding box center [504, 146] width 10 height 10
click at [487, 135] on button "Re-cotizar" at bounding box center [491, 133] width 49 height 10
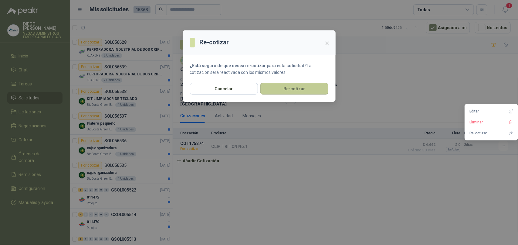
click at [311, 89] on button "Re-cotizar" at bounding box center [294, 89] width 68 height 12
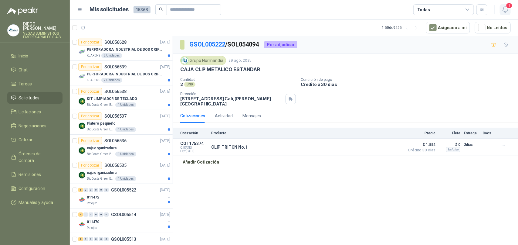
drag, startPoint x: 507, startPoint y: 4, endPoint x: 507, endPoint y: 9, distance: 5.2
click at [507, 8] on button "1" at bounding box center [505, 9] width 11 height 11
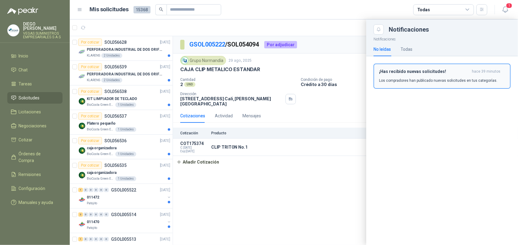
click at [444, 78] on p "Los compradores han publicado nuevas solicitudes en tus categorías." at bounding box center [438, 80] width 118 height 5
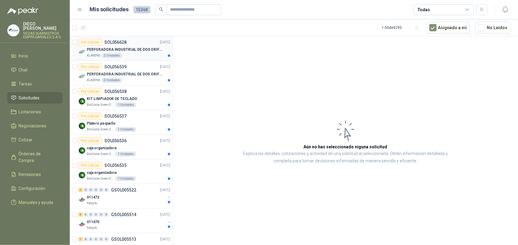
click at [145, 56] on div "KLARENS 2 Unidades" at bounding box center [128, 55] width 83 height 5
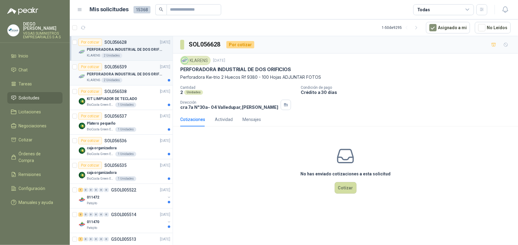
click at [137, 76] on p "PERFORADORA INDUSTRIAL DE DOS ORIFICIOS" at bounding box center [125, 74] width 76 height 6
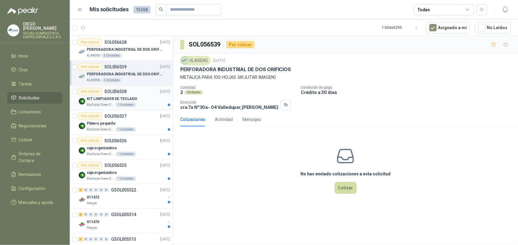
click at [141, 104] on div "BioCosta Green Energy S.A.S 1 Unidades" at bounding box center [128, 104] width 83 height 5
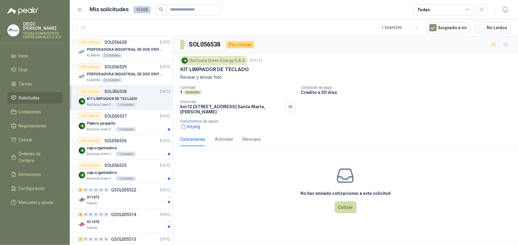
click at [192, 127] on button "Kit.png" at bounding box center [190, 126] width 20 height 6
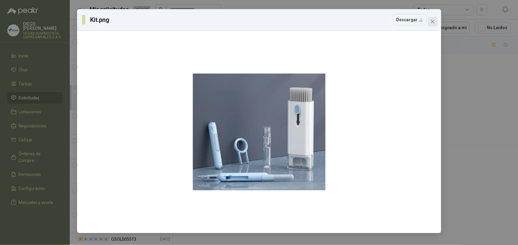
click at [433, 19] on icon "close" at bounding box center [432, 21] width 5 height 5
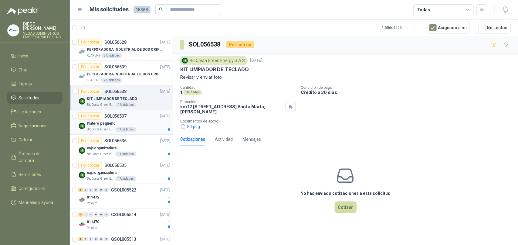
click at [139, 125] on div "Platero pequeño" at bounding box center [128, 123] width 83 height 7
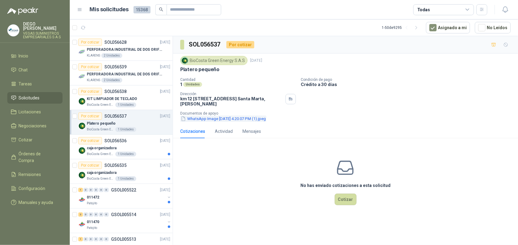
click at [195, 121] on button "WhatsApp Image [DATE] 4.20.07 PM (1).jpeg" at bounding box center [223, 118] width 86 height 6
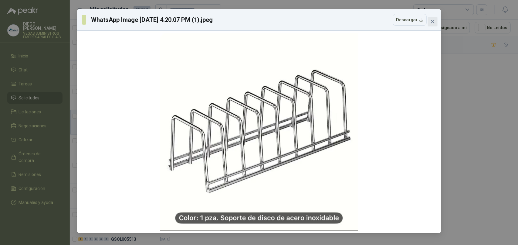
click at [434, 19] on icon "close" at bounding box center [432, 21] width 5 height 5
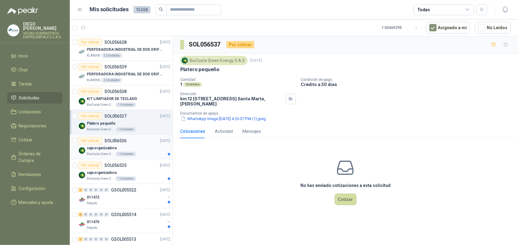
click at [149, 150] on div "caja organizadora" at bounding box center [128, 147] width 83 height 7
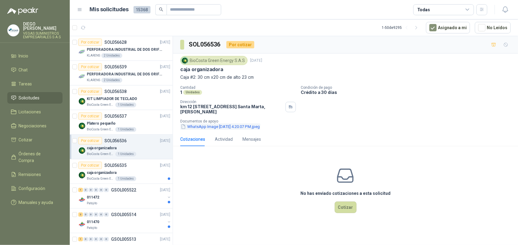
click at [212, 128] on button "WhatsApp Image [DATE] 4.20.07 PM.jpeg" at bounding box center [220, 126] width 80 height 6
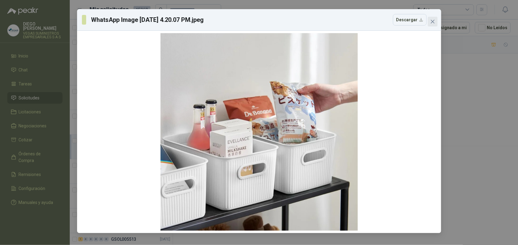
click at [435, 19] on span "Close" at bounding box center [433, 21] width 10 height 5
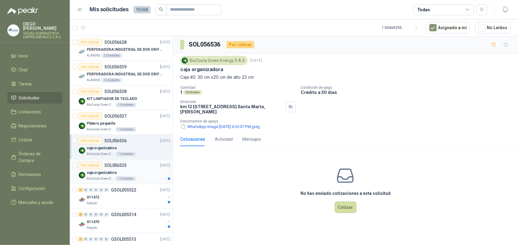
click at [144, 178] on div "BioCosta Green Energy S.A.S 1 Unidades" at bounding box center [128, 178] width 83 height 5
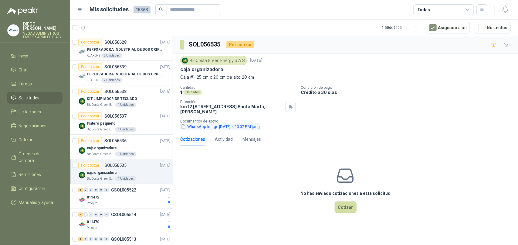
click at [200, 130] on button "WhatsApp Image [DATE] 4.20.07 PM.jpeg" at bounding box center [220, 126] width 80 height 6
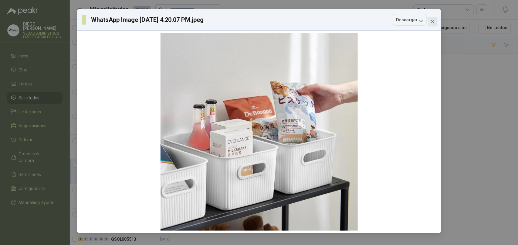
click at [435, 21] on icon "close" at bounding box center [432, 21] width 5 height 5
